Goal: Find specific page/section: Find specific page/section

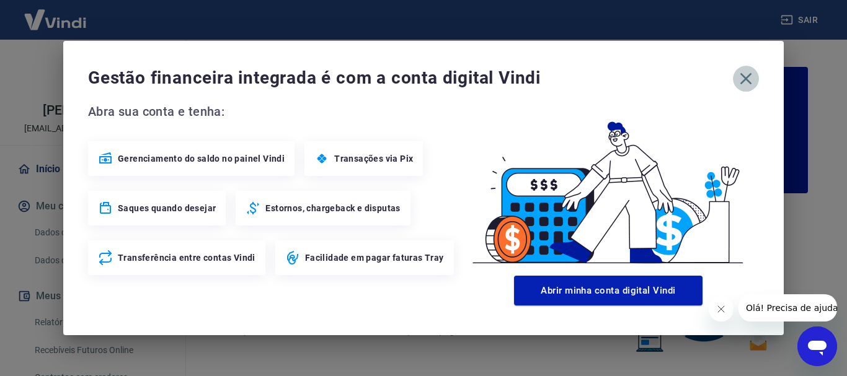
click at [748, 77] on icon "button" at bounding box center [746, 79] width 20 height 20
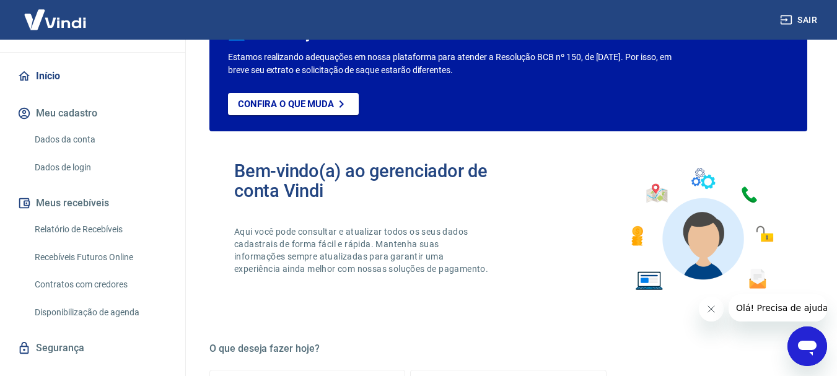
scroll to position [124, 0]
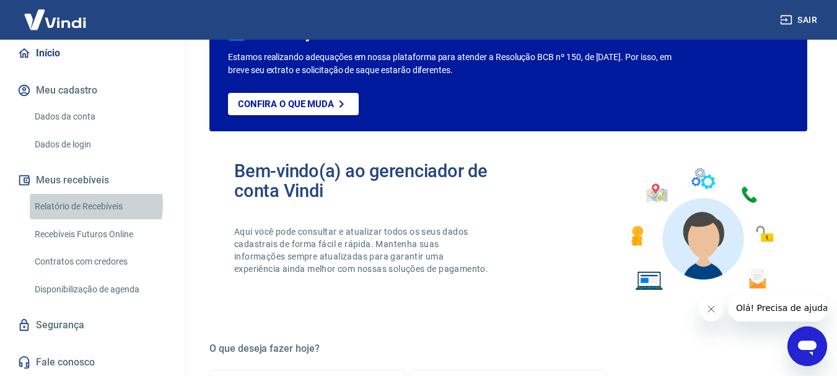
click at [68, 219] on link "Relatório de Recebíveis" at bounding box center [100, 206] width 141 height 25
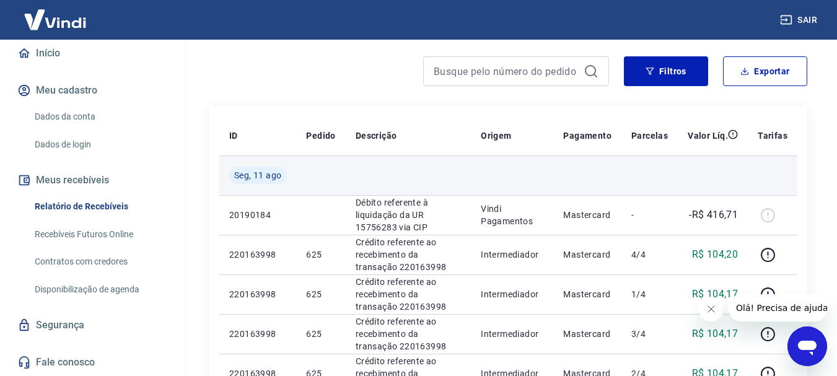
scroll to position [124, 0]
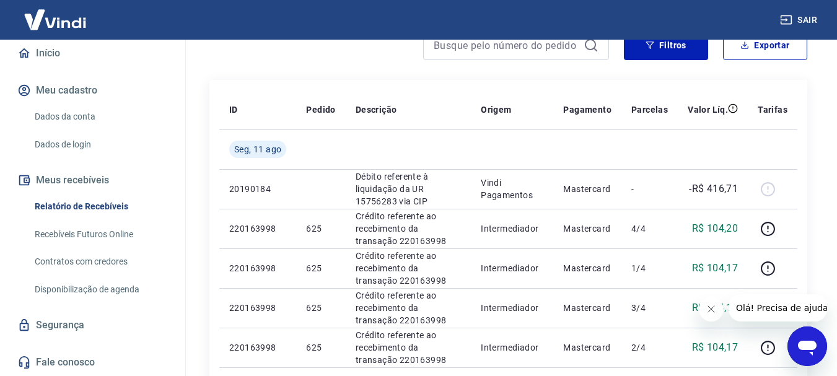
click at [102, 247] on link "Recebíveis Futuros Online" at bounding box center [100, 234] width 141 height 25
